Goal: Information Seeking & Learning: Learn about a topic

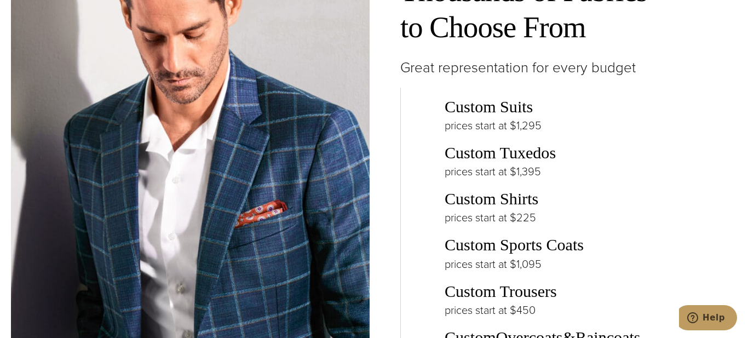
scroll to position [1581, 0]
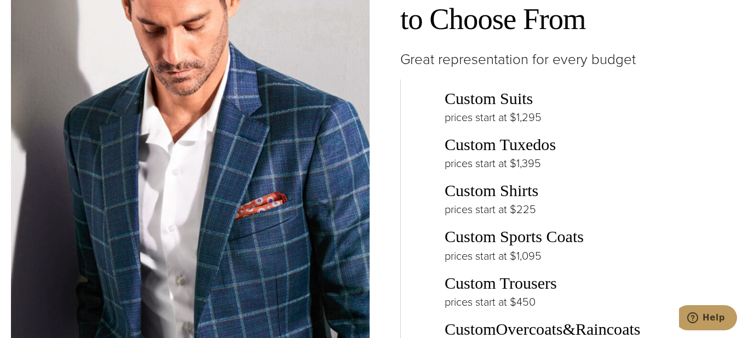
click at [484, 89] on link "Custom Suits" at bounding box center [489, 98] width 88 height 19
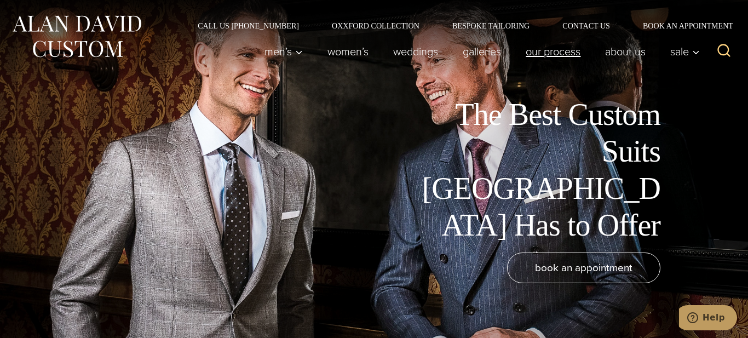
click at [553, 50] on link "Our Process" at bounding box center [553, 52] width 79 height 22
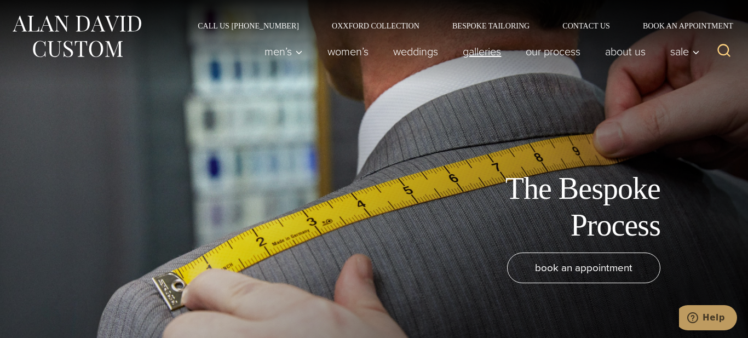
click at [472, 50] on link "Galleries" at bounding box center [482, 52] width 63 height 22
